Goal: Find specific page/section: Find specific page/section

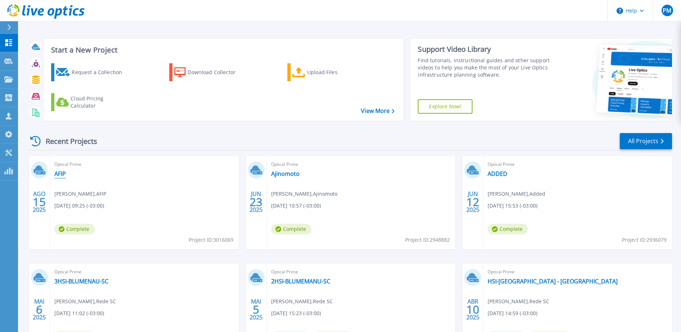
click at [59, 173] on link "AFIP" at bounding box center [60, 173] width 12 height 7
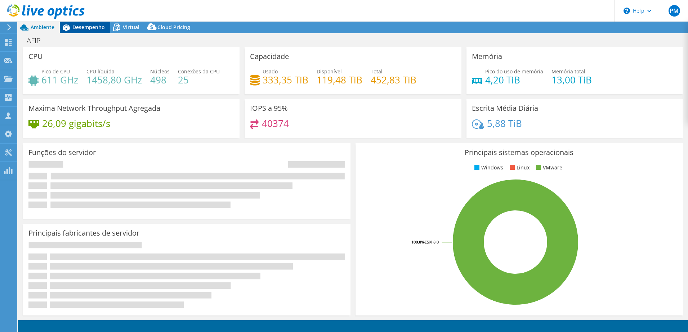
click at [91, 29] on span "Desempenho" at bounding box center [88, 27] width 32 height 7
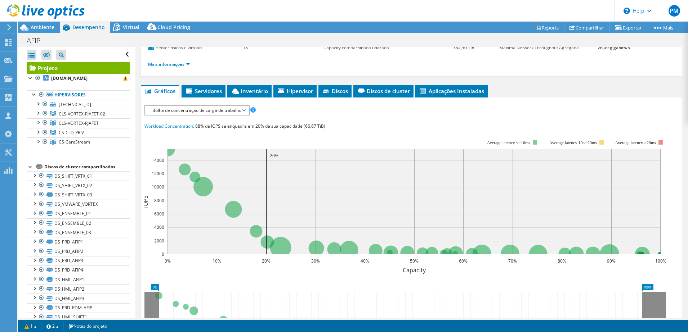
scroll to position [45, 0]
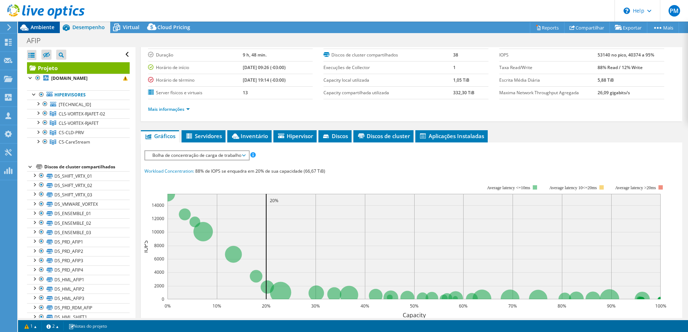
click at [27, 25] on icon at bounding box center [24, 27] width 13 height 13
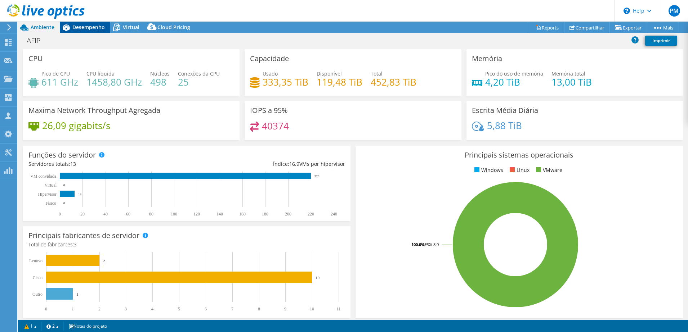
click at [84, 29] on span "Desempenho" at bounding box center [88, 27] width 32 height 7
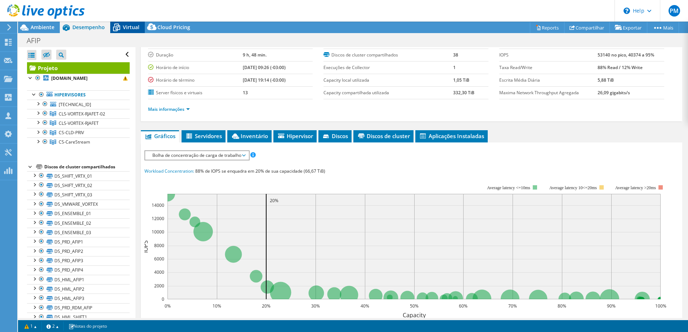
click at [129, 28] on span "Virtual" at bounding box center [131, 27] width 17 height 7
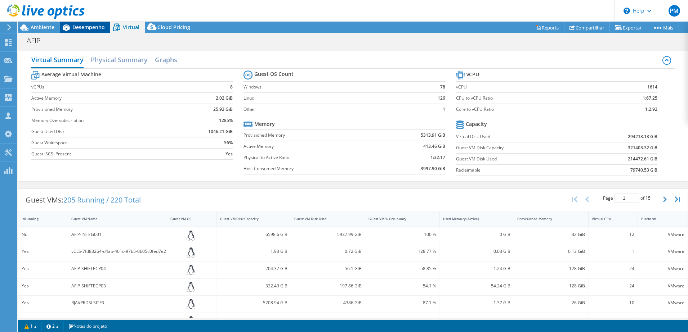
click at [88, 33] on div "Desempenho" at bounding box center [85, 28] width 50 height 12
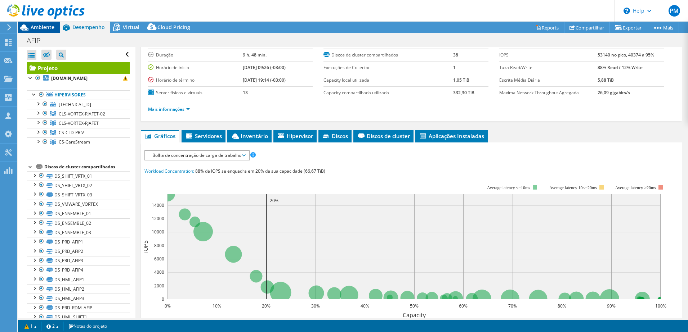
click at [44, 32] on div "Ambiente" at bounding box center [39, 28] width 42 height 12
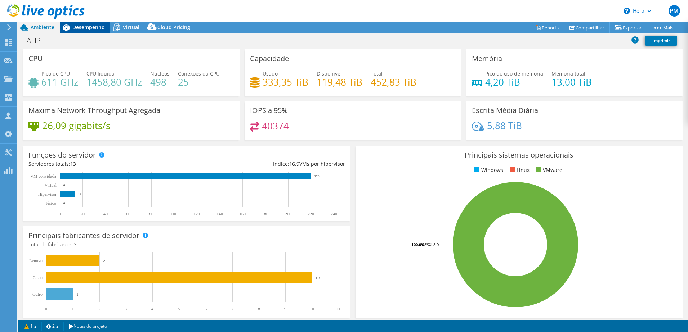
click at [98, 27] on span "Desempenho" at bounding box center [88, 27] width 32 height 7
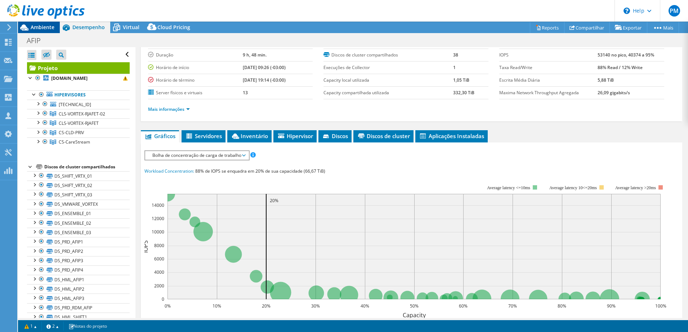
click at [37, 26] on span "Ambiente" at bounding box center [43, 27] width 24 height 7
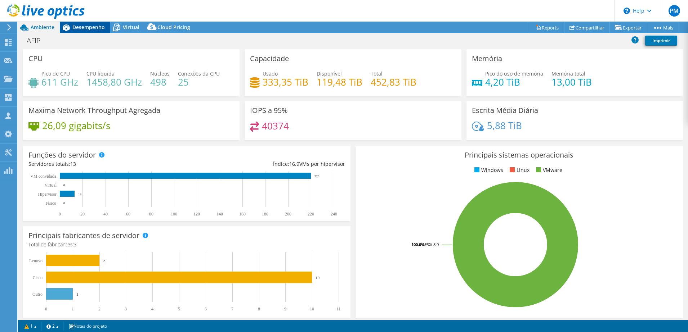
click at [104, 28] on span "Desempenho" at bounding box center [88, 27] width 32 height 7
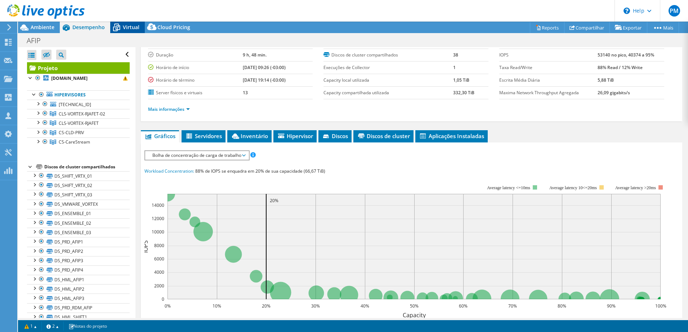
click at [129, 29] on span "Virtual" at bounding box center [131, 27] width 17 height 7
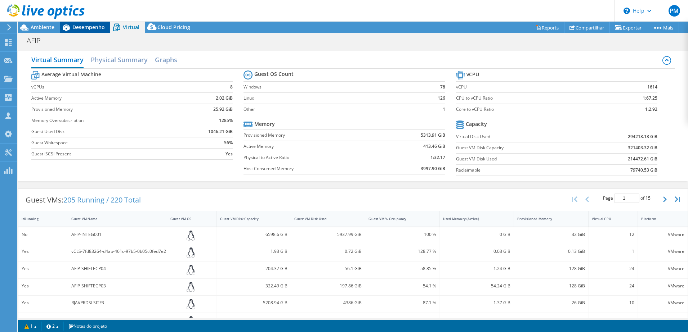
click at [98, 28] on span "Desempenho" at bounding box center [88, 27] width 32 height 7
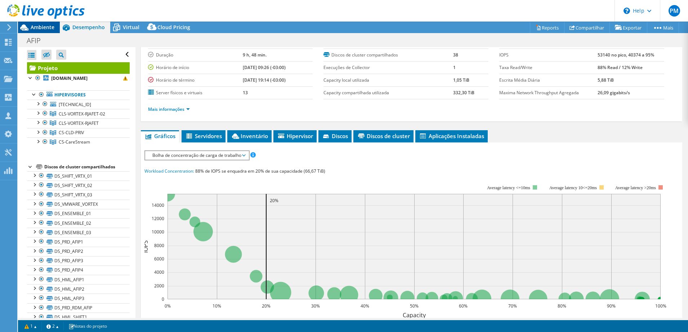
click at [49, 32] on div "Ambiente" at bounding box center [39, 28] width 42 height 12
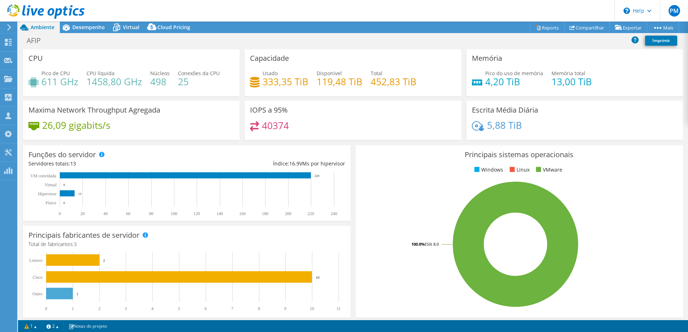
scroll to position [0, 0]
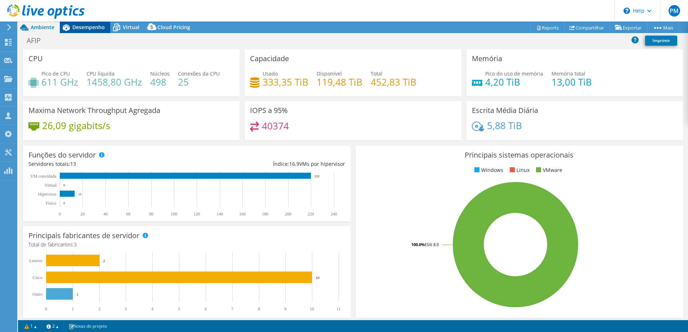
click at [87, 32] on div "Desempenho" at bounding box center [85, 28] width 50 height 12
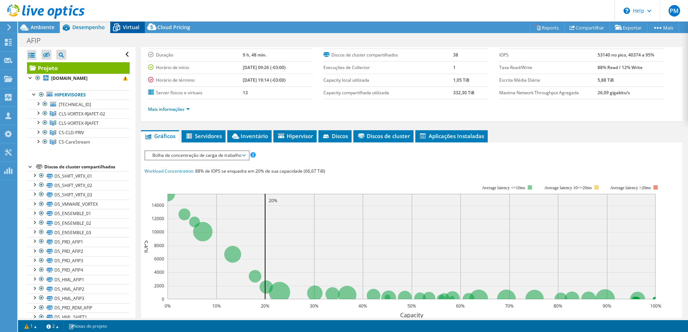
click at [131, 30] on span "Virtual" at bounding box center [131, 27] width 17 height 7
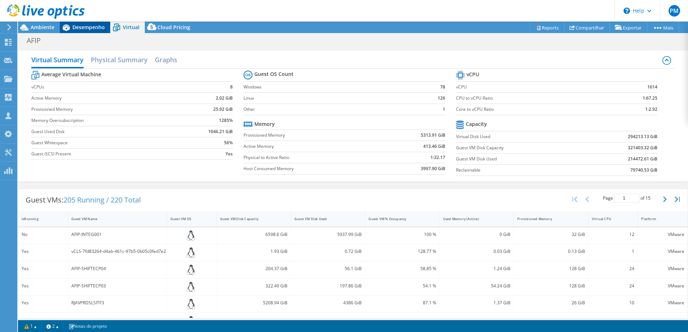
click at [88, 25] on span "Desempenho" at bounding box center [88, 27] width 32 height 7
